Goal: Navigation & Orientation: Find specific page/section

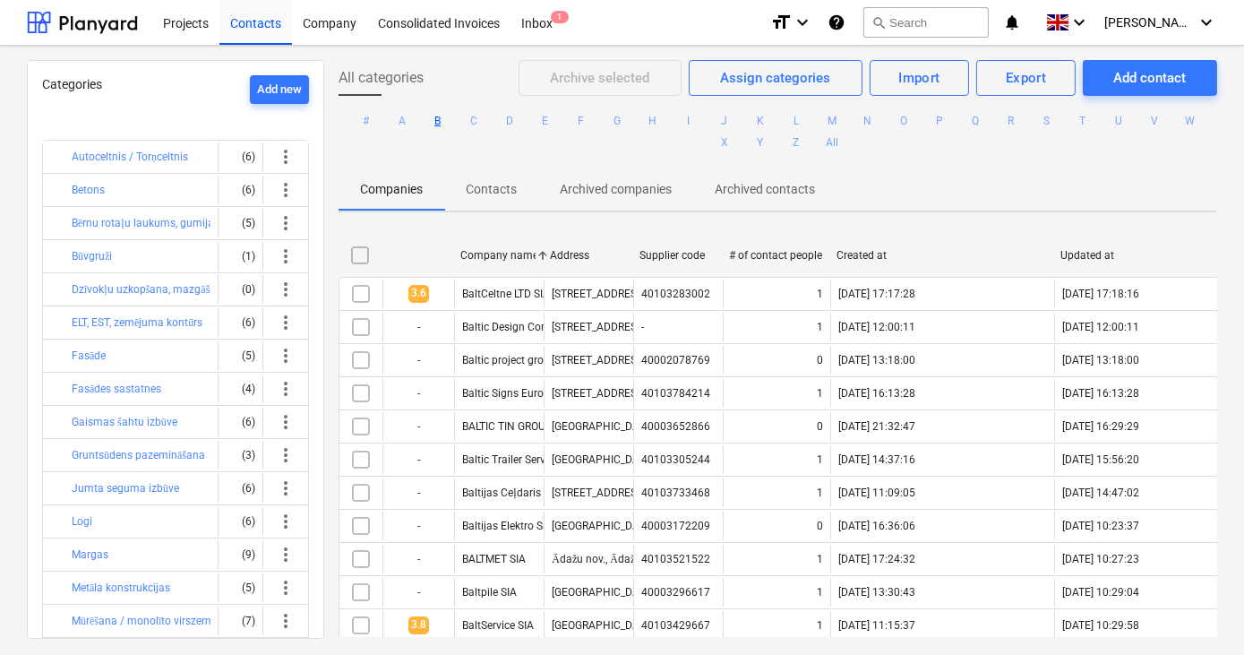
scroll to position [182, 0]
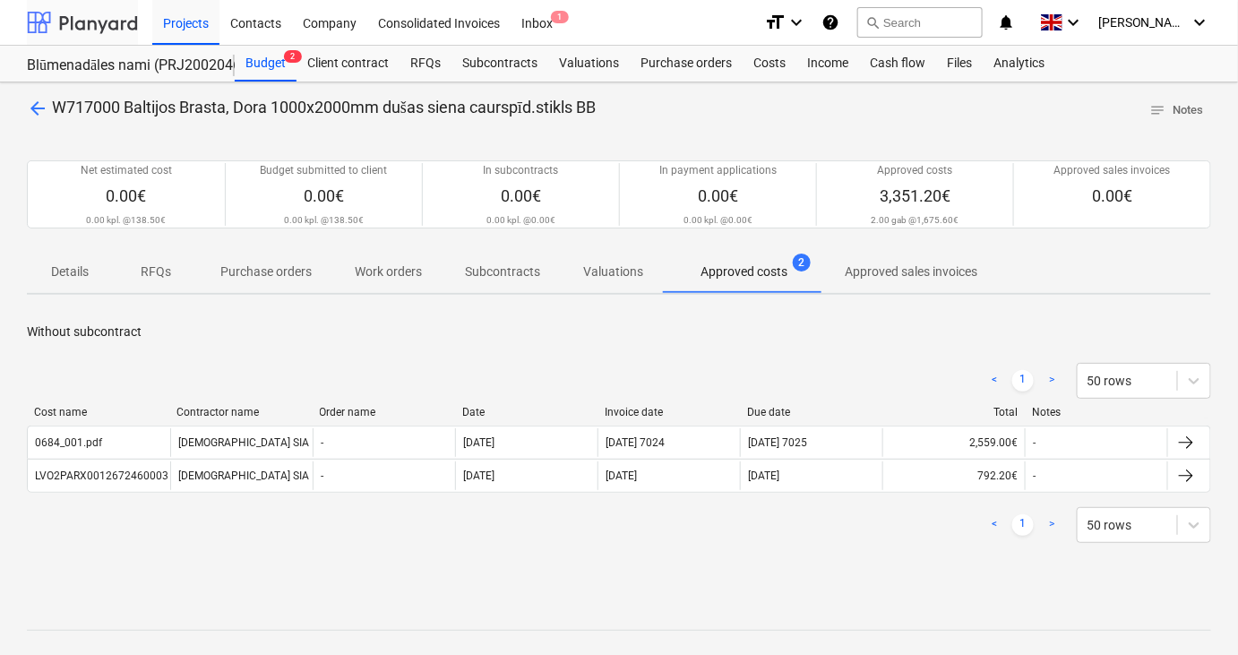
click at [100, 24] on div at bounding box center [82, 22] width 111 height 45
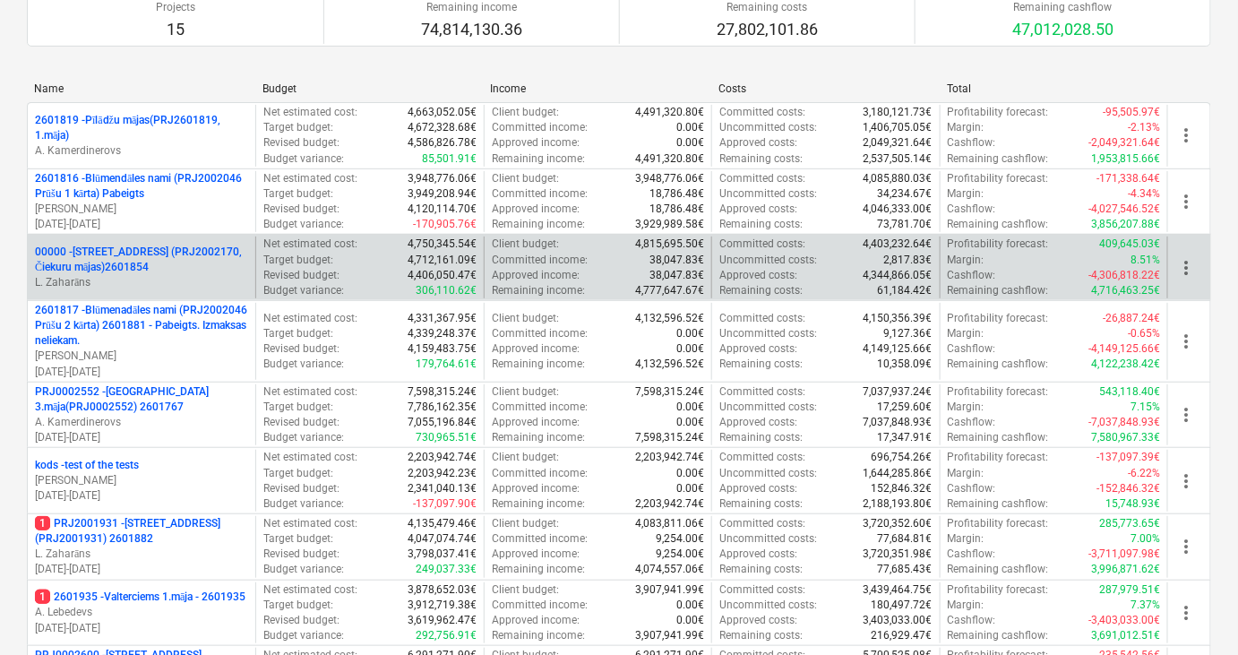
scroll to position [152, 0]
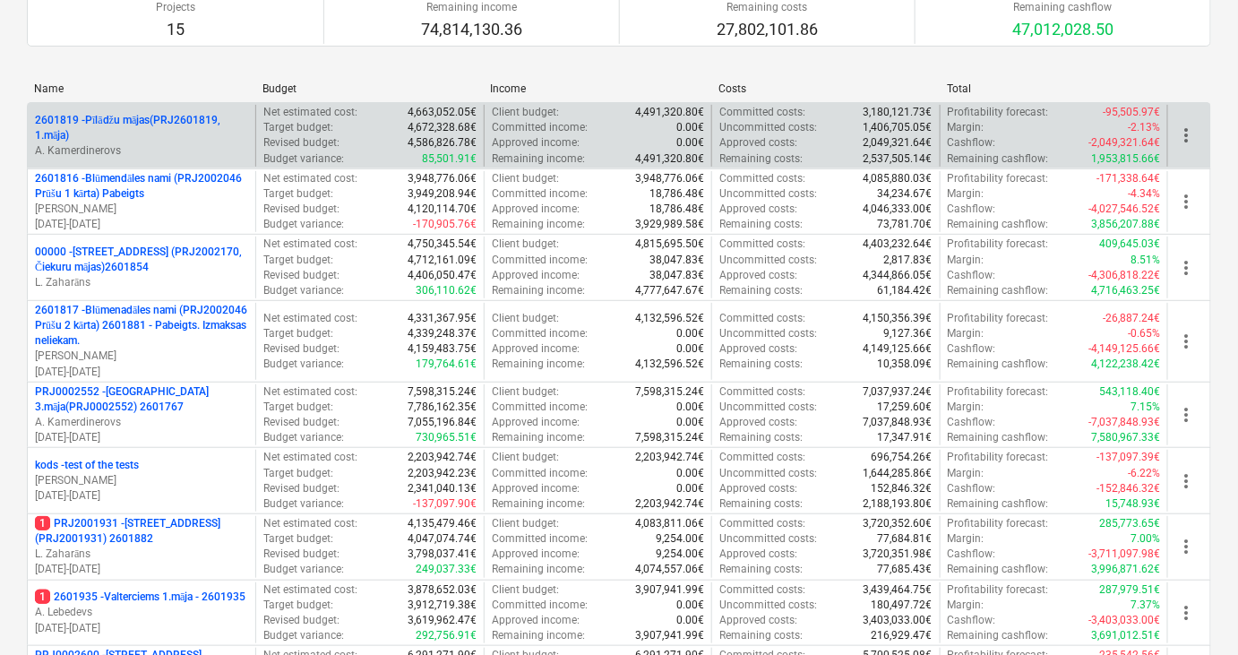
click at [150, 115] on p "2601819 - Pīlādžu mājas(PRJ2601819, 1.māja)" at bounding box center [141, 128] width 213 height 30
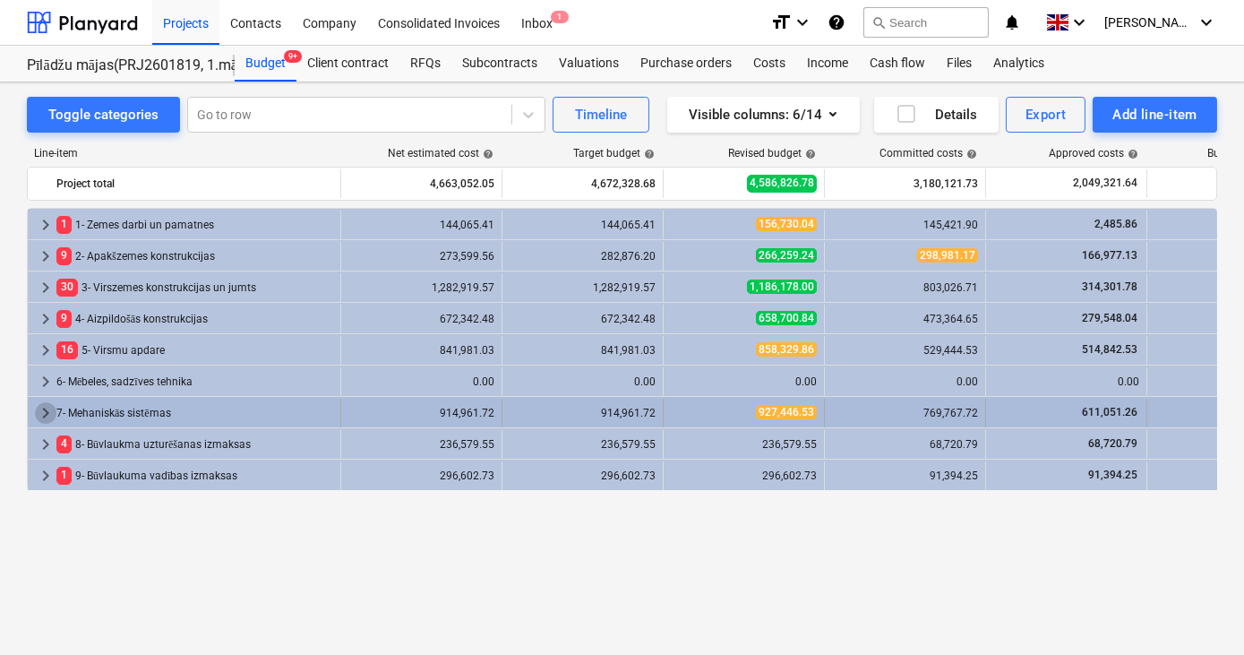
click at [40, 405] on span "keyboard_arrow_right" at bounding box center [45, 412] width 21 height 21
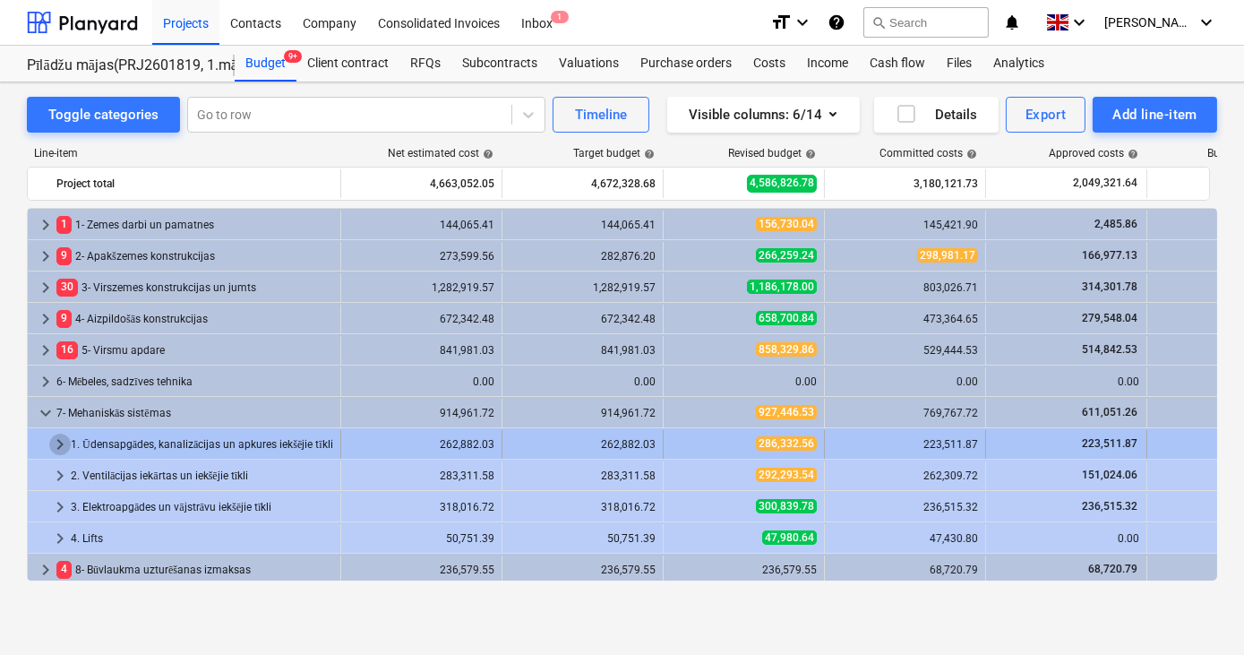
click at [54, 442] on span "keyboard_arrow_right" at bounding box center [59, 444] width 21 height 21
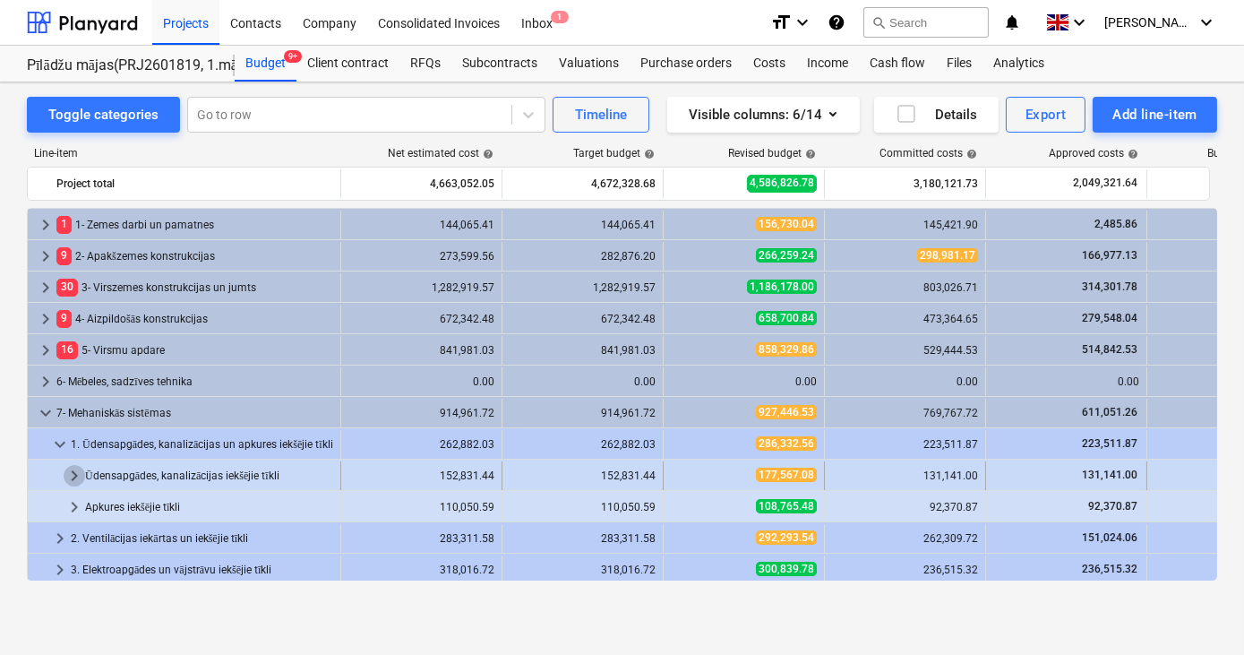
click at [73, 472] on span "keyboard_arrow_right" at bounding box center [74, 475] width 21 height 21
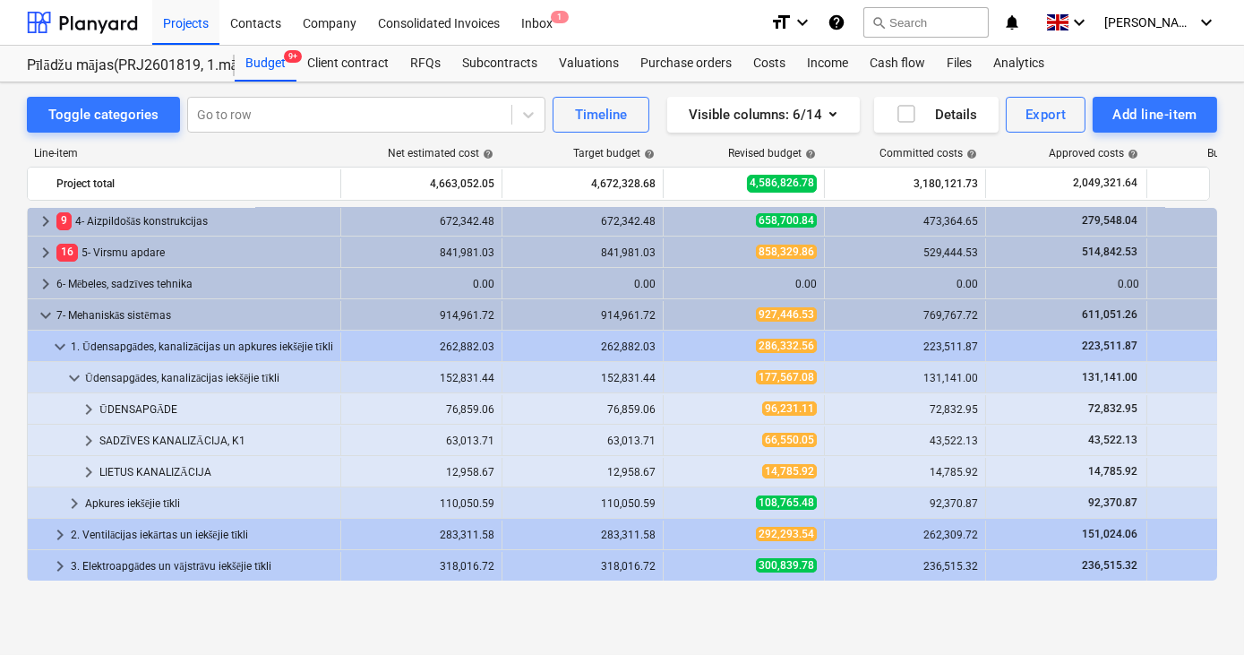
scroll to position [100, 0]
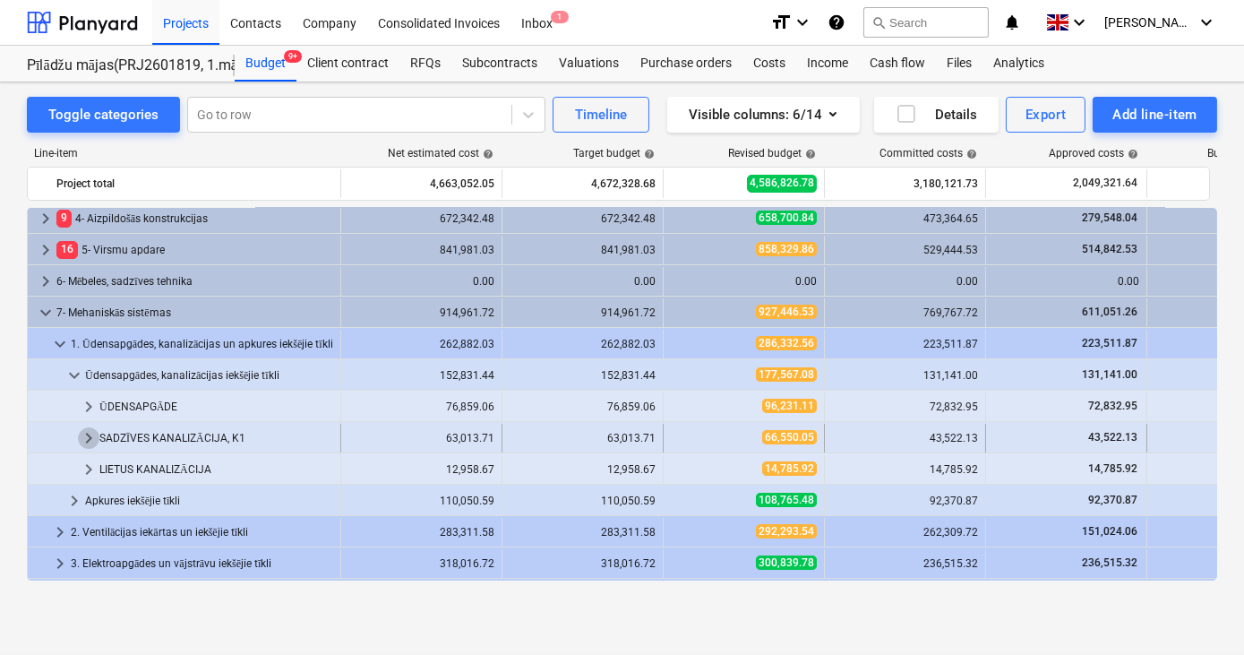
click at [86, 437] on span "keyboard_arrow_right" at bounding box center [88, 437] width 21 height 21
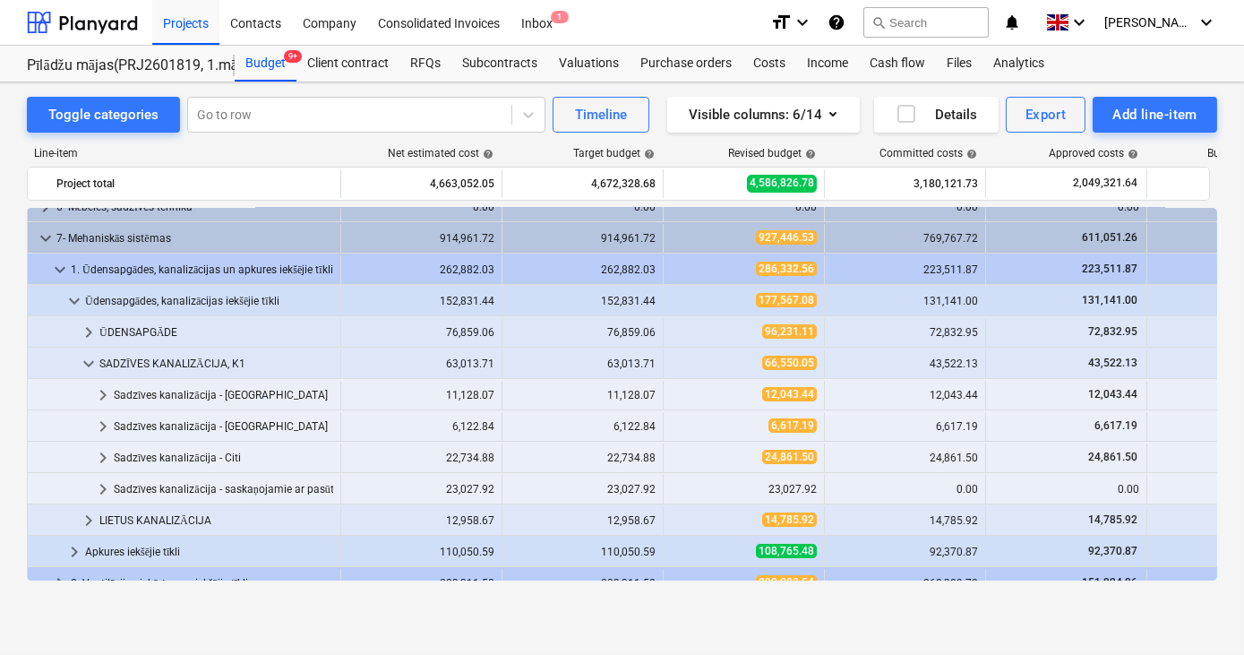
scroll to position [211, 0]
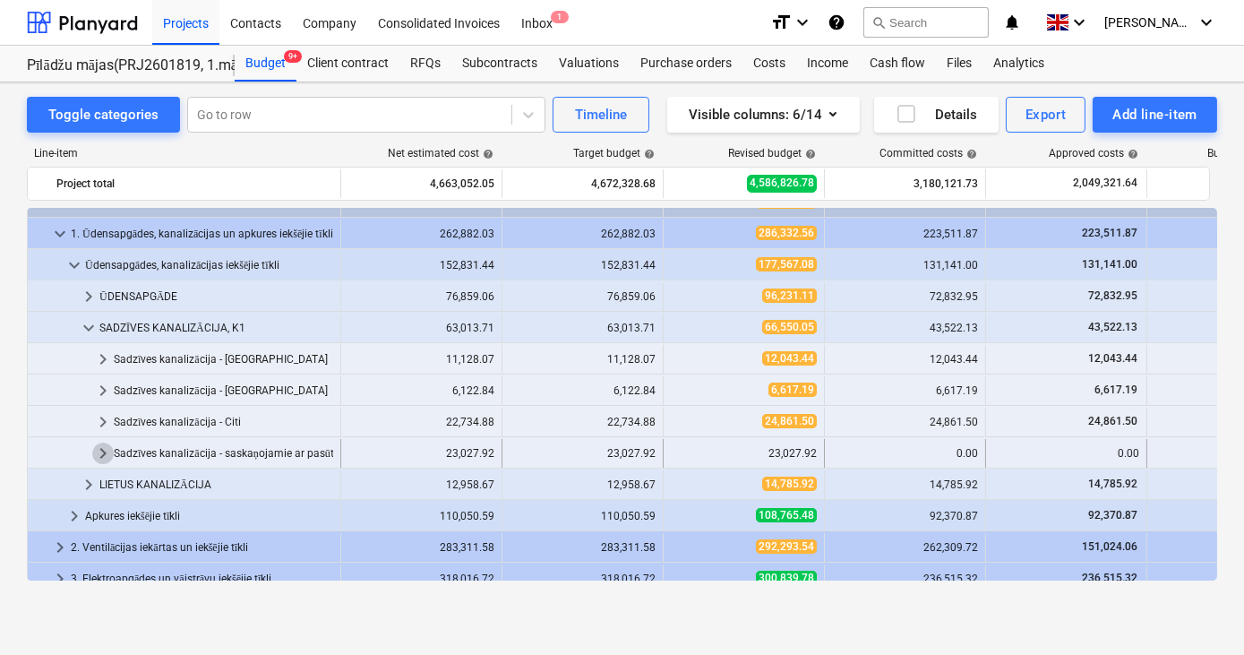
click at [102, 453] on span "keyboard_arrow_right" at bounding box center [102, 453] width 21 height 21
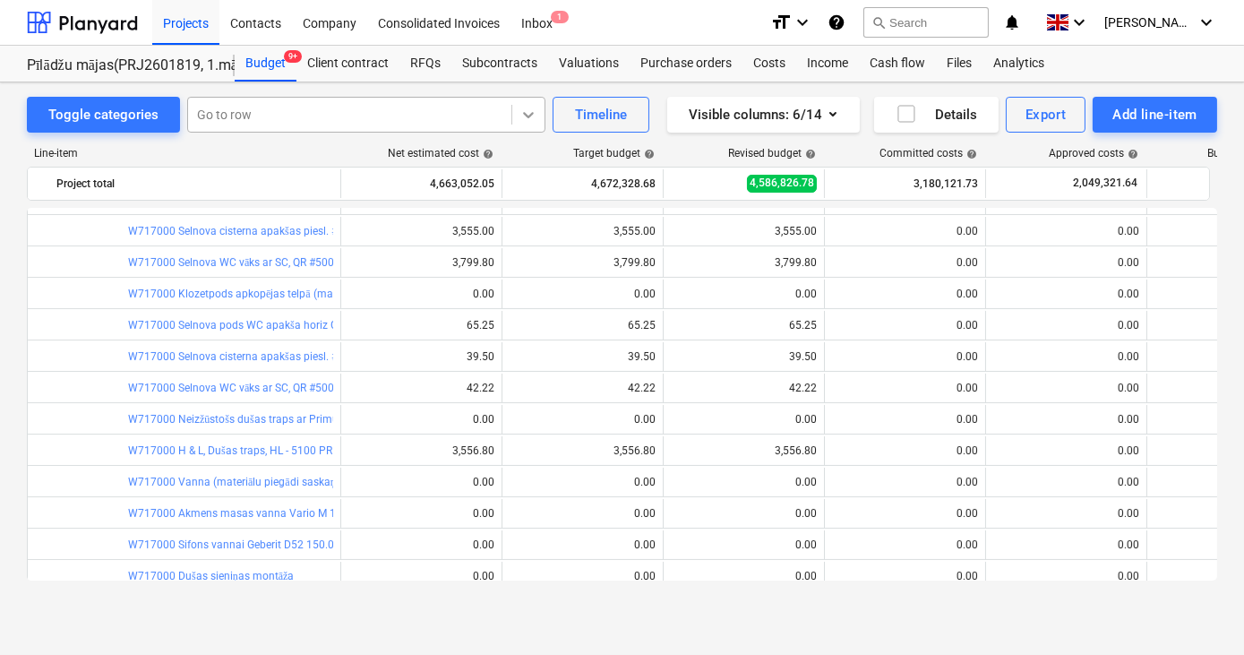
scroll to position [836, 0]
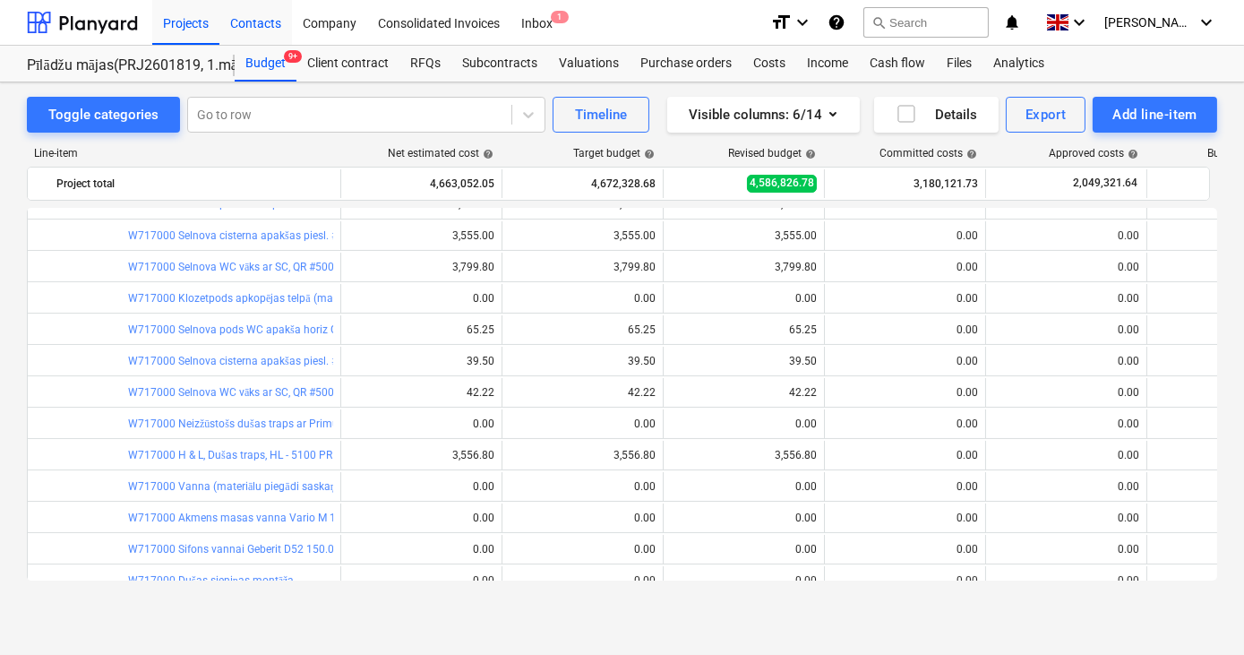
click at [263, 28] on div "Contacts" at bounding box center [255, 22] width 73 height 46
